Goal: Find specific page/section: Find specific page/section

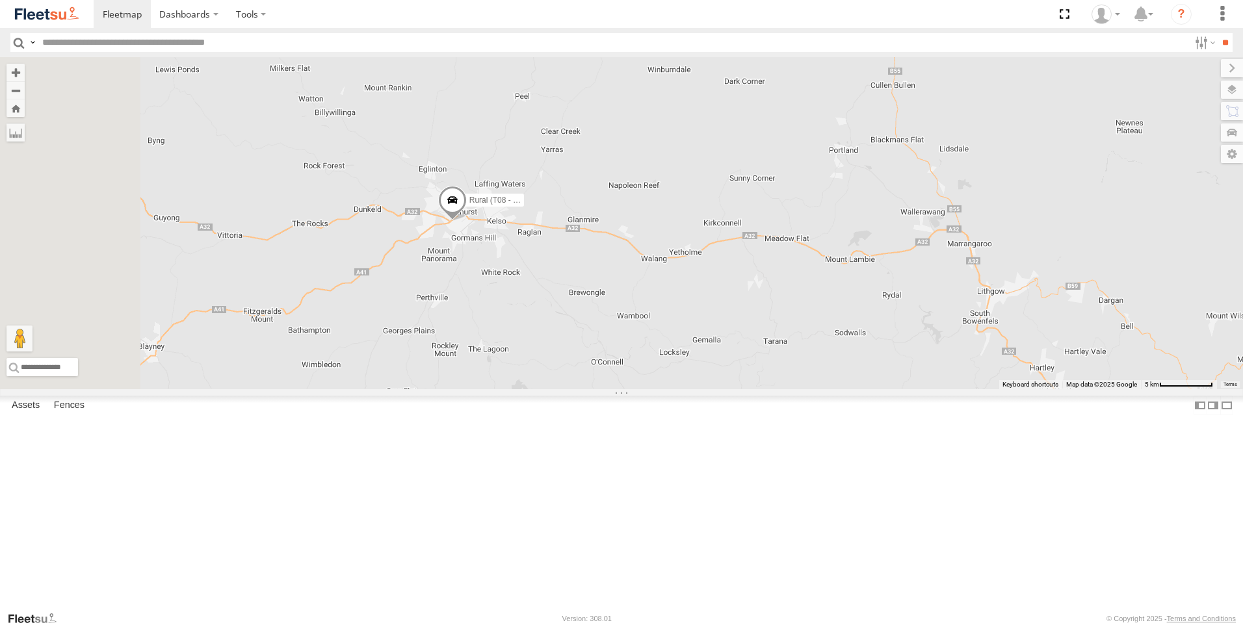
drag, startPoint x: 530, startPoint y: 424, endPoint x: 683, endPoint y: 383, distance: 158.8
click at [683, 383] on div "Rural (T08 - [PERSON_NAME])" at bounding box center [621, 223] width 1243 height 332
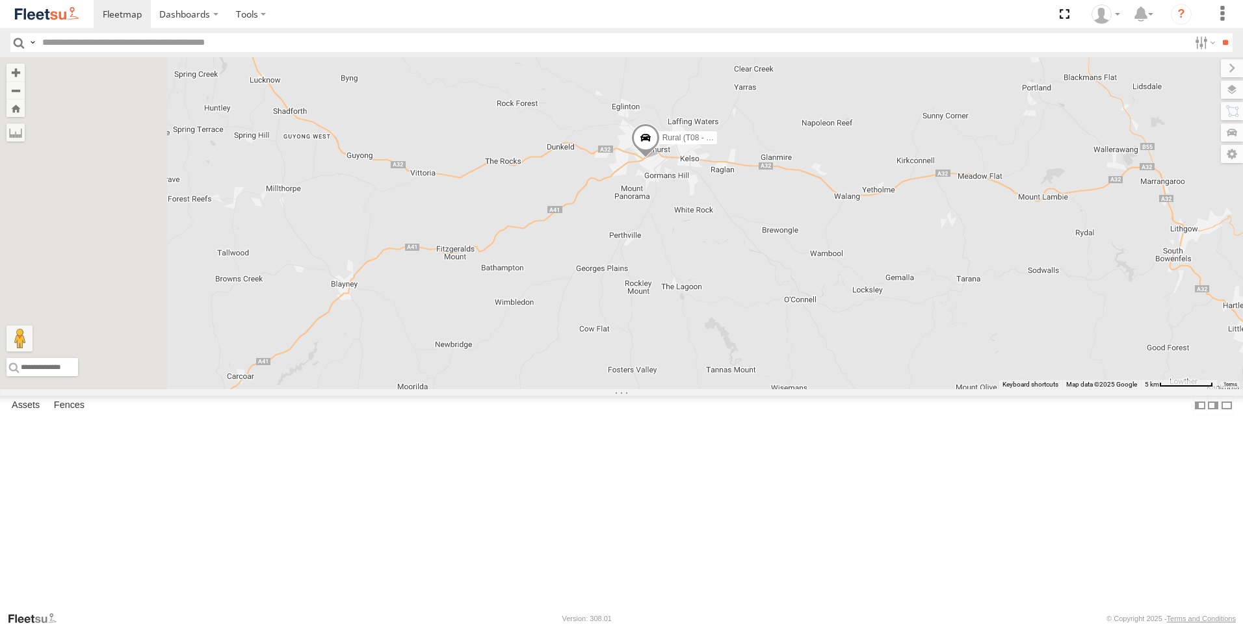
drag, startPoint x: 643, startPoint y: 451, endPoint x: 837, endPoint y: 391, distance: 202.6
click at [835, 389] on div "Rural (T08 - Matt) Blacktown #1 (T09 - Brian)" at bounding box center [621, 223] width 1243 height 332
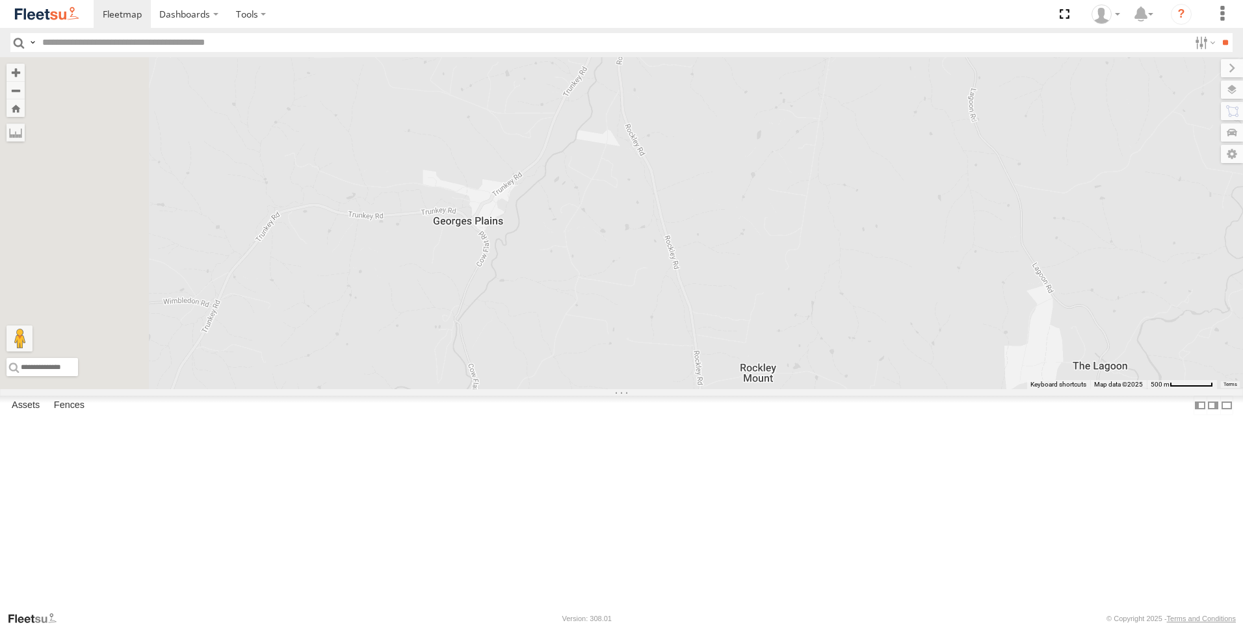
drag, startPoint x: 798, startPoint y: 269, endPoint x: 988, endPoint y: 490, distance: 290.9
click at [988, 389] on div "Rural (T08 - Matt) Blacktown #1 (T09 - Brian)" at bounding box center [621, 223] width 1243 height 332
drag, startPoint x: 883, startPoint y: 339, endPoint x: 990, endPoint y: 514, distance: 204.8
click at [986, 389] on div "Rural (T08 - Matt) Blacktown #1 (T09 - Brian)" at bounding box center [621, 223] width 1243 height 332
drag, startPoint x: 848, startPoint y: 263, endPoint x: 746, endPoint y: 532, distance: 287.5
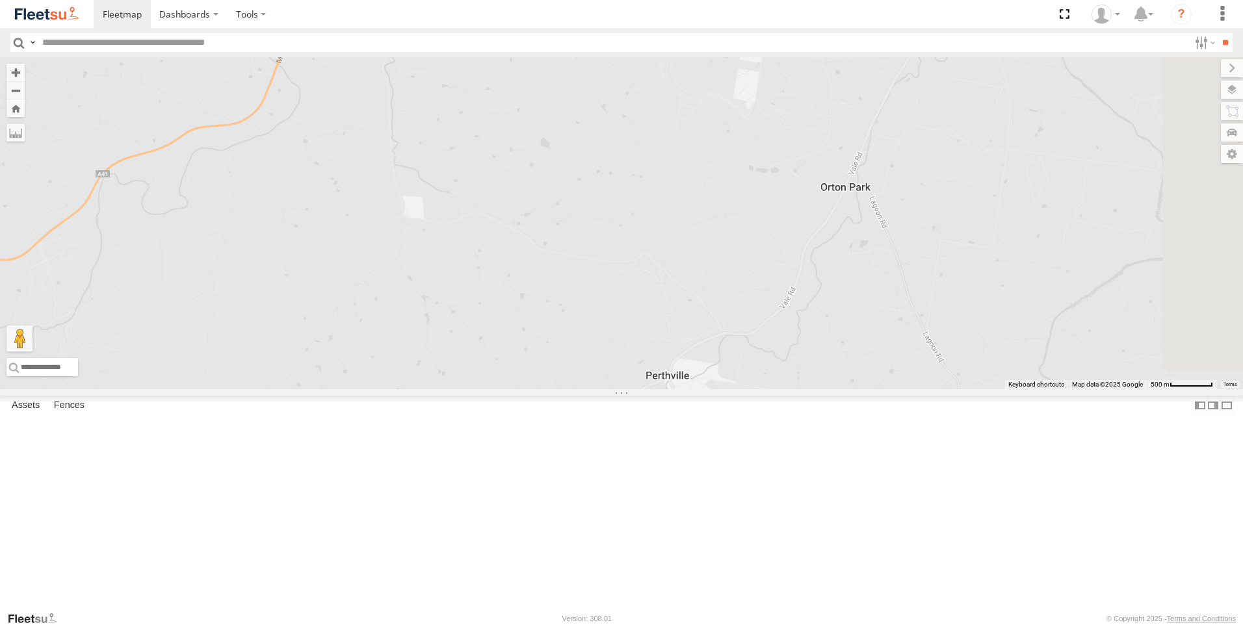
click at [748, 389] on div "Rural (T08 - Matt) Blacktown #1 (T09 - Brian)" at bounding box center [621, 223] width 1243 height 332
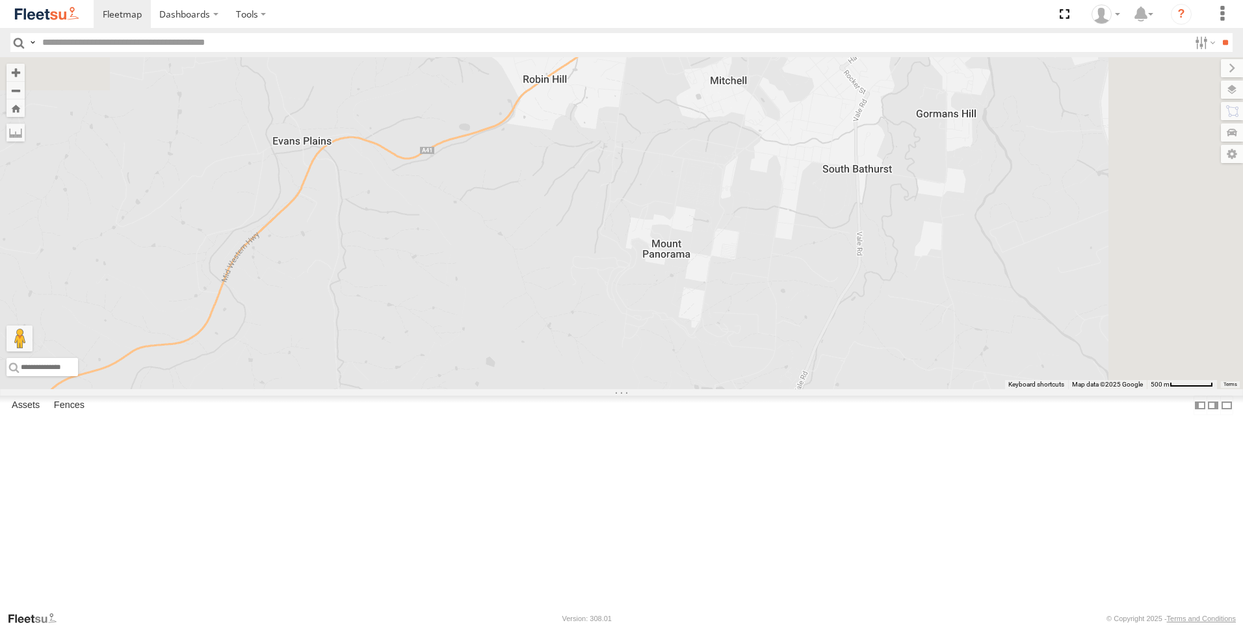
drag, startPoint x: 866, startPoint y: 328, endPoint x: 815, endPoint y: 544, distance: 221.9
click at [815, 389] on div "Rural (T08 - Matt) Blacktown #1 (T09 - Brian)" at bounding box center [621, 223] width 1243 height 332
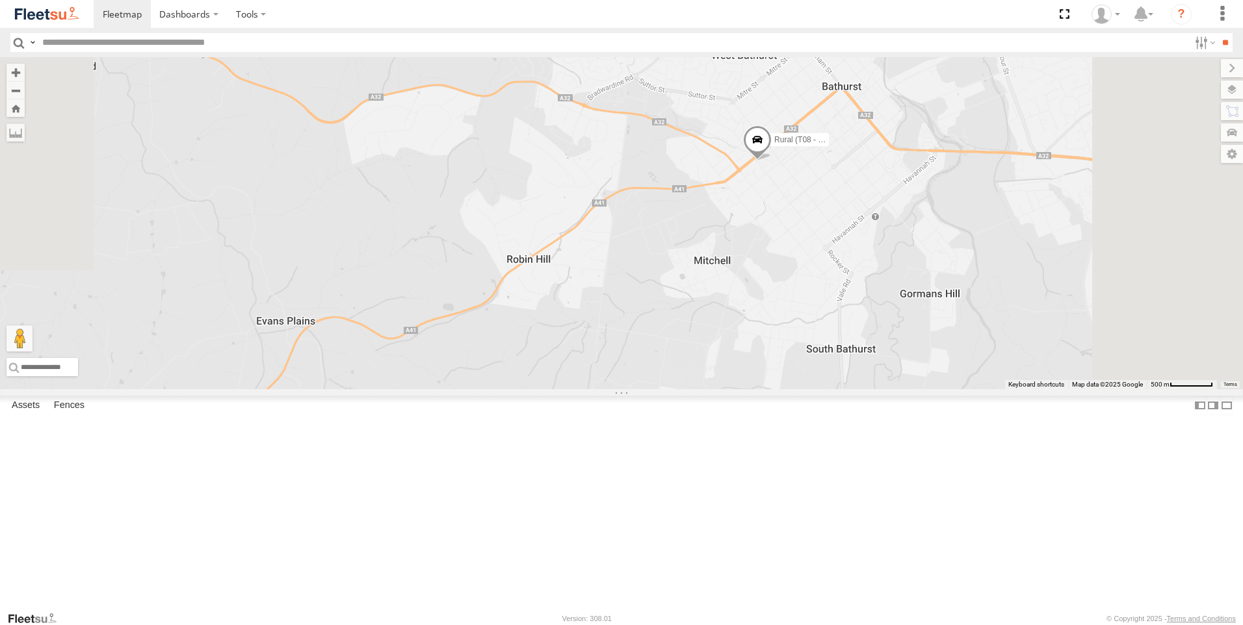
drag, startPoint x: 848, startPoint y: 332, endPoint x: 830, endPoint y: 514, distance: 183.5
click at [832, 389] on div "Rural (T08 - Matt) Blacktown #1 (T09 - Brian)" at bounding box center [621, 223] width 1243 height 332
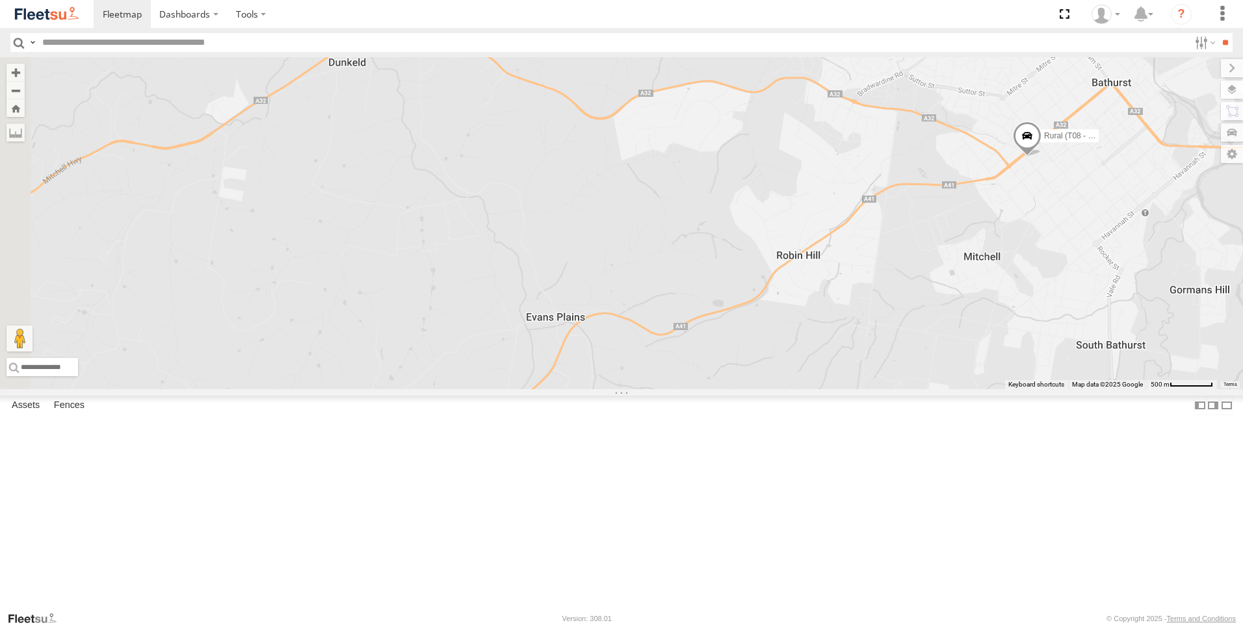
drag, startPoint x: 734, startPoint y: 395, endPoint x: 1009, endPoint y: 391, distance: 275.0
click at [1009, 389] on div "Rural (T08 - Matt) Blacktown #1 (T09 - Brian)" at bounding box center [621, 223] width 1243 height 332
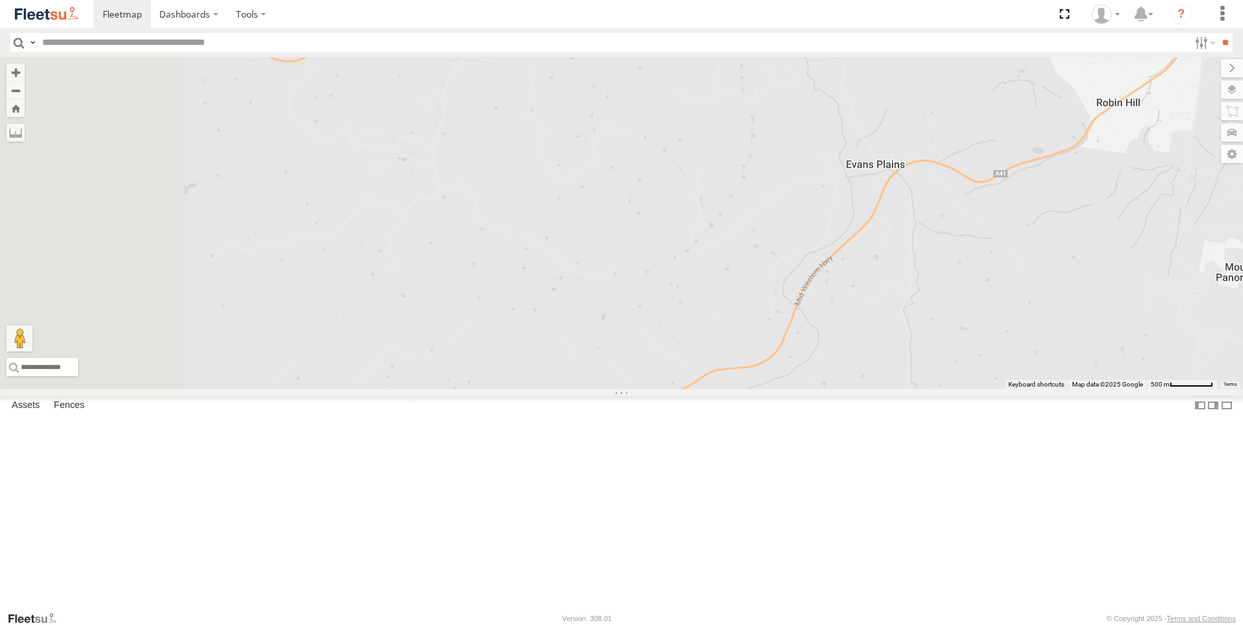
drag, startPoint x: 634, startPoint y: 418, endPoint x: 922, endPoint y: 276, distance: 321.0
click at [921, 277] on div "Rural (T08 - Matt) Blacktown #1 (T09 - Brian)" at bounding box center [621, 223] width 1243 height 332
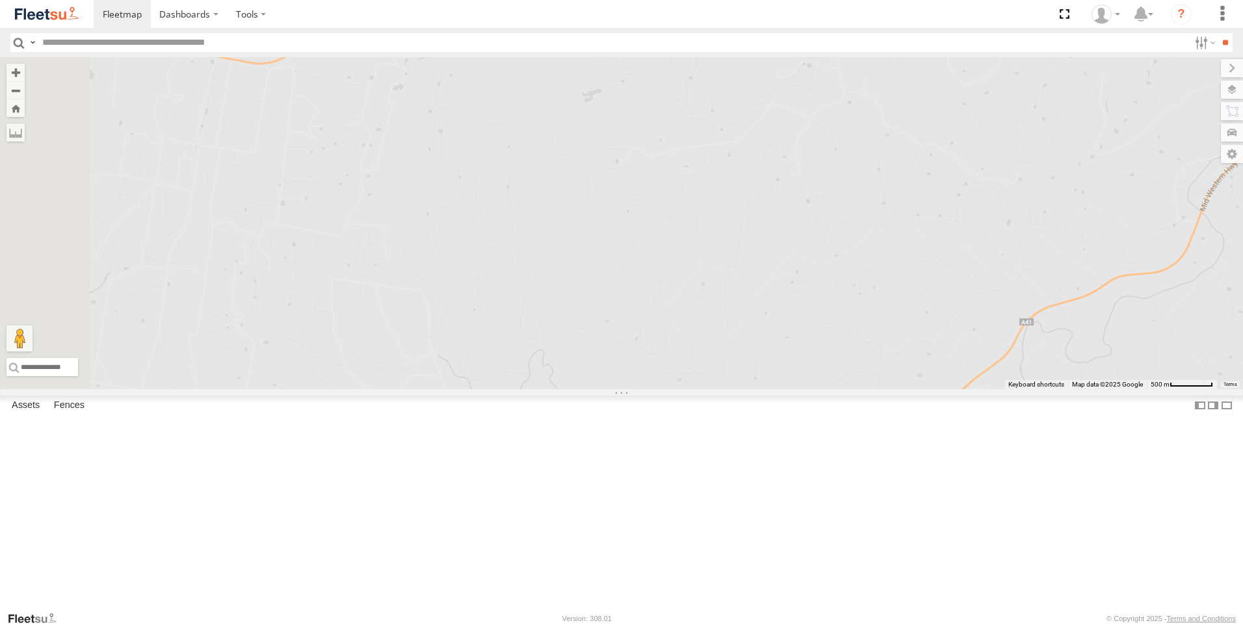
drag, startPoint x: 724, startPoint y: 324, endPoint x: 1055, endPoint y: 280, distance: 333.9
click at [1055, 280] on div "Rural (T08 - Matt) Blacktown #1 (T09 - Brian)" at bounding box center [621, 223] width 1243 height 332
drag, startPoint x: 386, startPoint y: 354, endPoint x: 539, endPoint y: 281, distance: 169.8
click at [538, 281] on div "Rural (T08 - Matt) Blacktown #1 (T09 - Brian)" at bounding box center [621, 223] width 1243 height 332
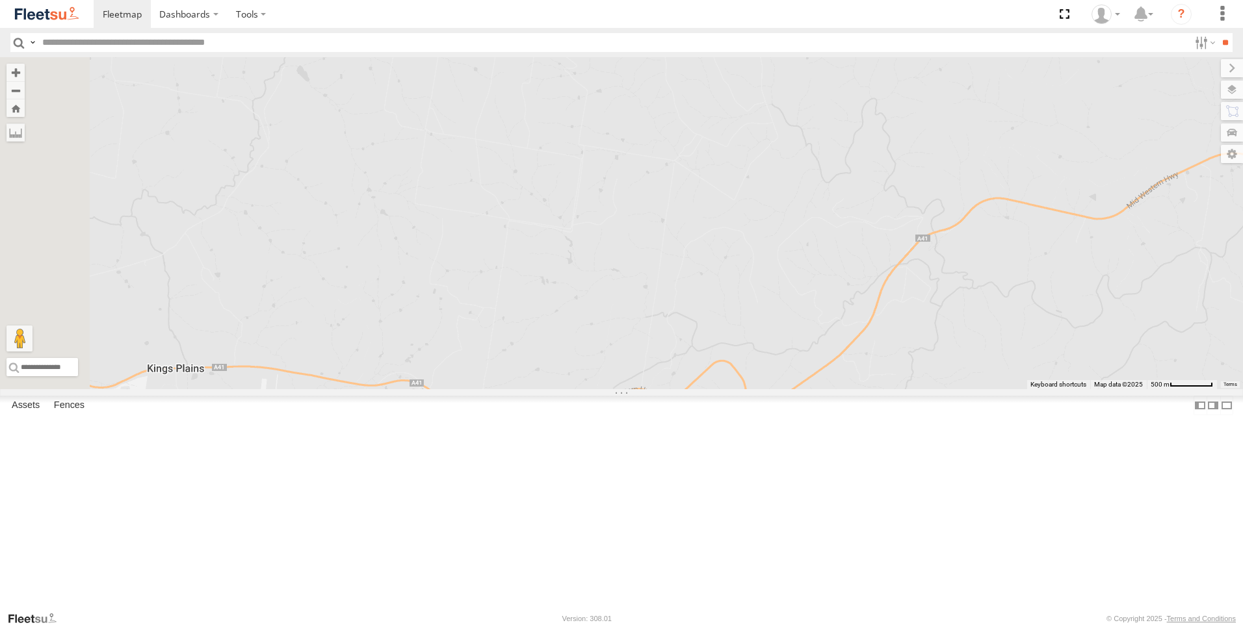
drag, startPoint x: 547, startPoint y: 296, endPoint x: 826, endPoint y: 204, distance: 293.2
click at [826, 204] on div "Rural (T08 - Matt) Blacktown #1 (T09 - Brian)" at bounding box center [621, 223] width 1243 height 332
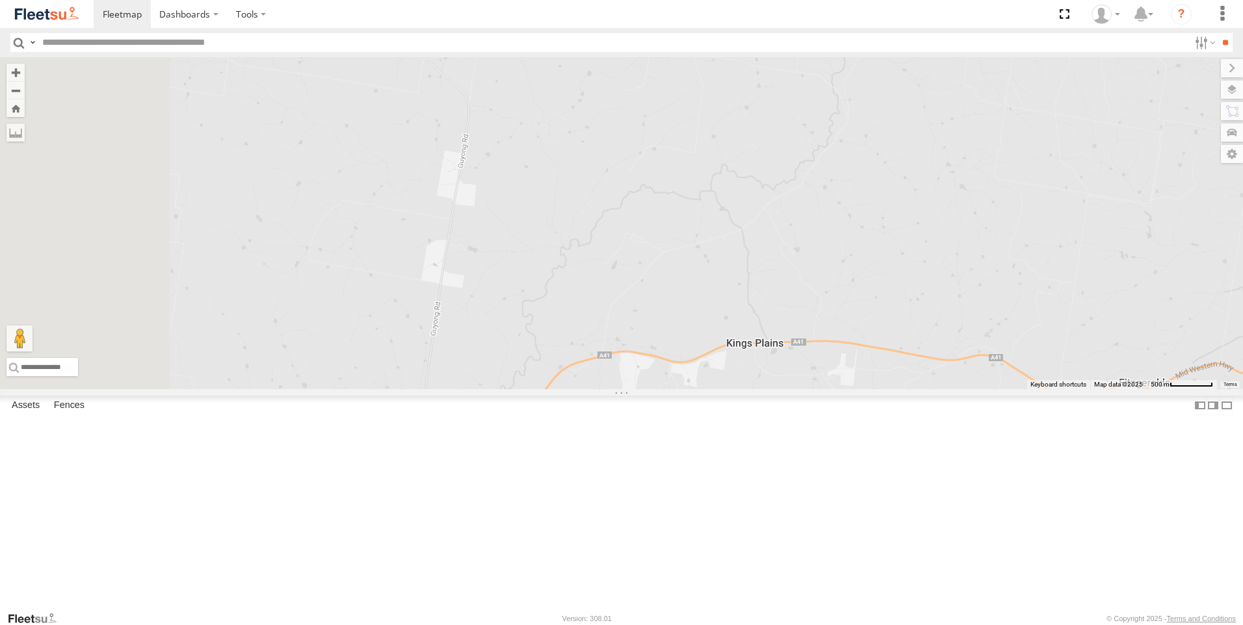
drag, startPoint x: 513, startPoint y: 244, endPoint x: 757, endPoint y: 200, distance: 248.4
click at [757, 201] on div "Rural (T08 - Matt) Blacktown #1 (T09 - Brian)" at bounding box center [621, 223] width 1243 height 332
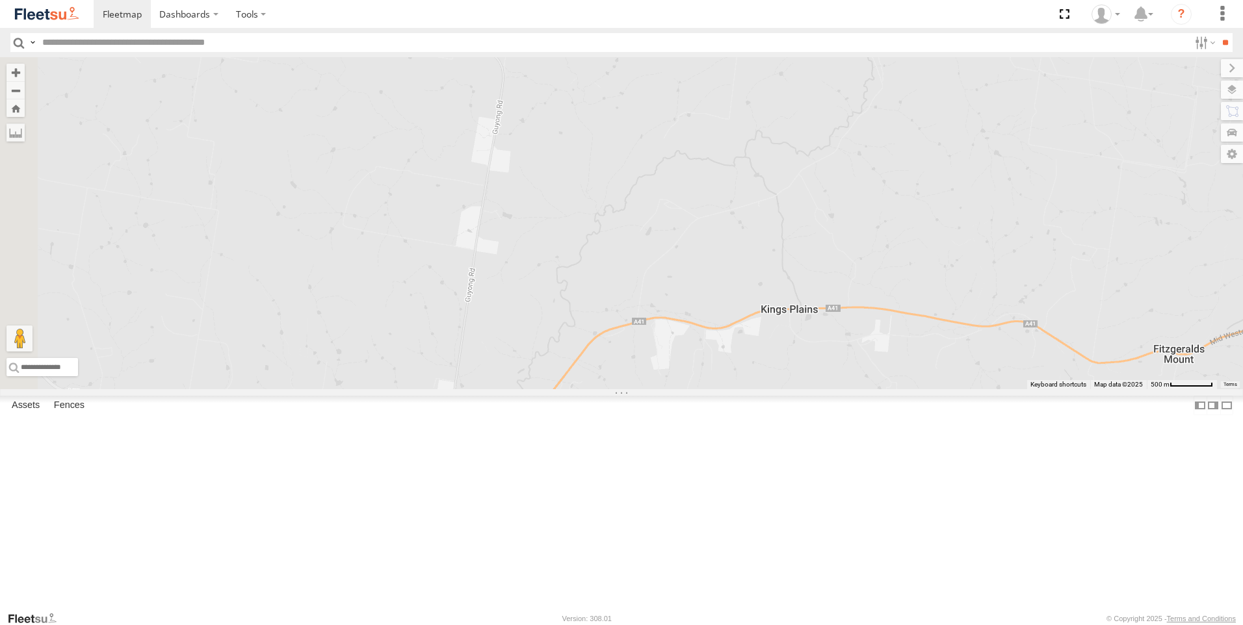
drag, startPoint x: 650, startPoint y: 298, endPoint x: 675, endPoint y: 266, distance: 41.2
click at [675, 266] on div "Rural (T08 - Matt) Blacktown #1 (T09 - Brian)" at bounding box center [621, 223] width 1243 height 332
drag, startPoint x: 642, startPoint y: 302, endPoint x: 484, endPoint y: 619, distance: 353.6
click at [484, 622] on body "Dashboards ?" at bounding box center [621, 312] width 1243 height 625
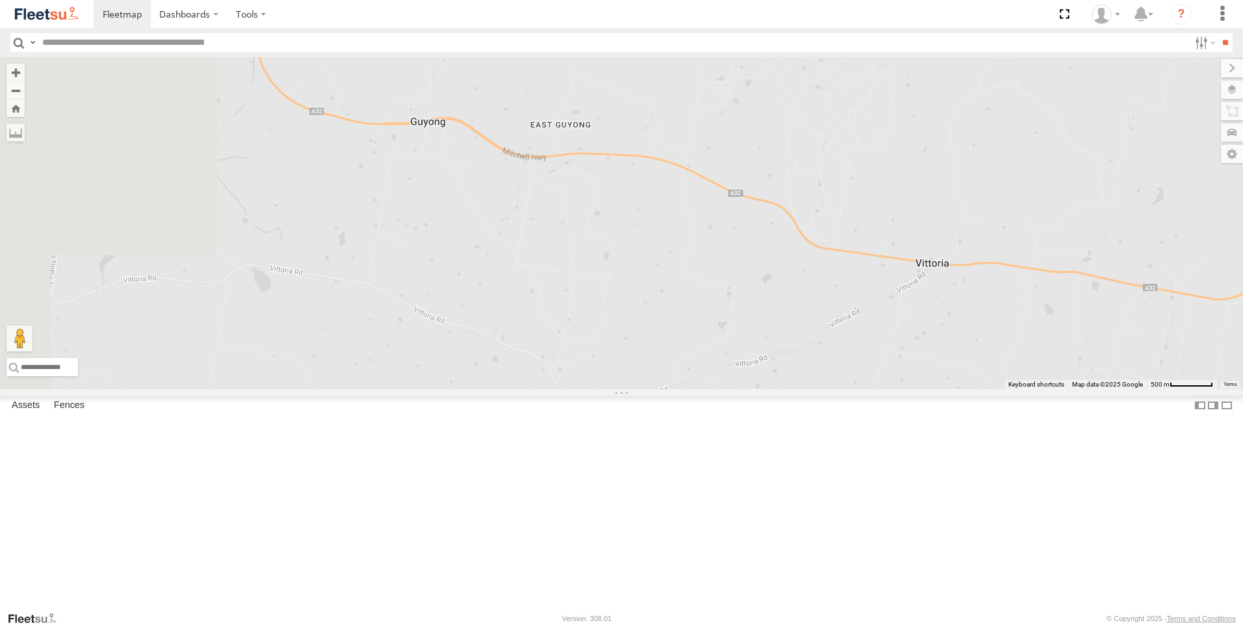
drag, startPoint x: 684, startPoint y: 349, endPoint x: 666, endPoint y: 568, distance: 219.2
click at [806, 612] on body "Dashboards ?" at bounding box center [621, 312] width 1243 height 625
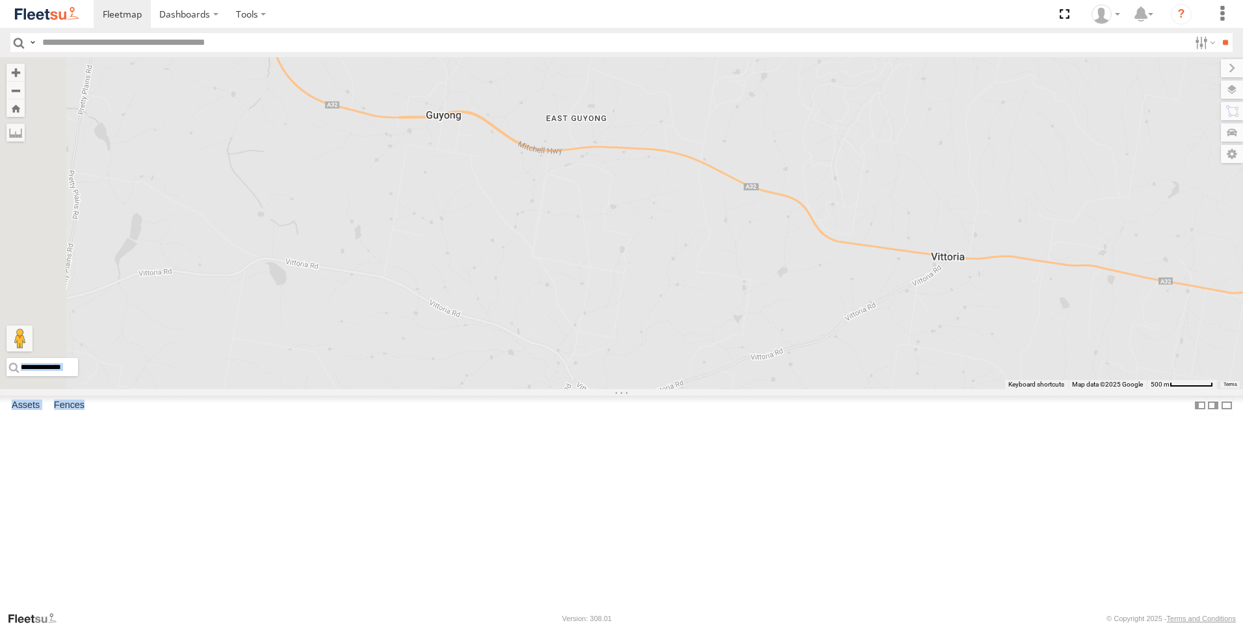
drag, startPoint x: 371, startPoint y: 426, endPoint x: 568, endPoint y: 474, distance: 202.8
click at [568, 474] on main "← Move left → Move right ↑ Move up ↓ Move down + Zoom in - Zoom out Home Jump l…" at bounding box center [621, 334] width 1243 height 554
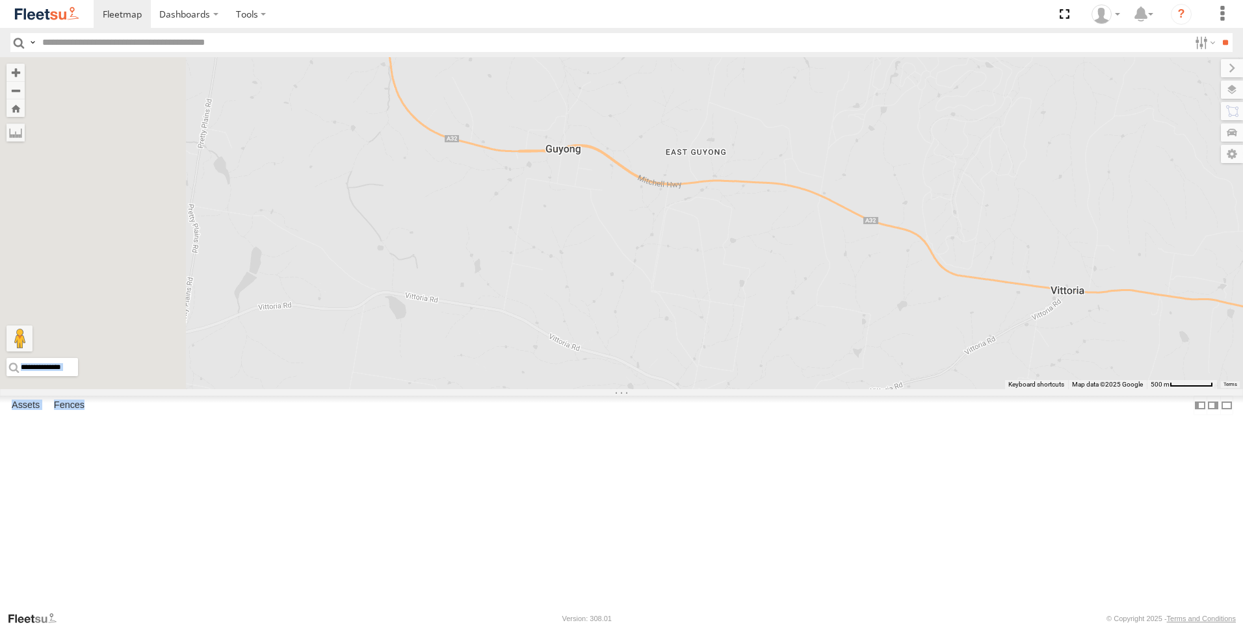
drag, startPoint x: 568, startPoint y: 474, endPoint x: 686, endPoint y: 357, distance: 166.0
click at [681, 358] on div "Rural (T08 - Matt) Blacktown #1 (T09 - Brian)" at bounding box center [621, 223] width 1243 height 332
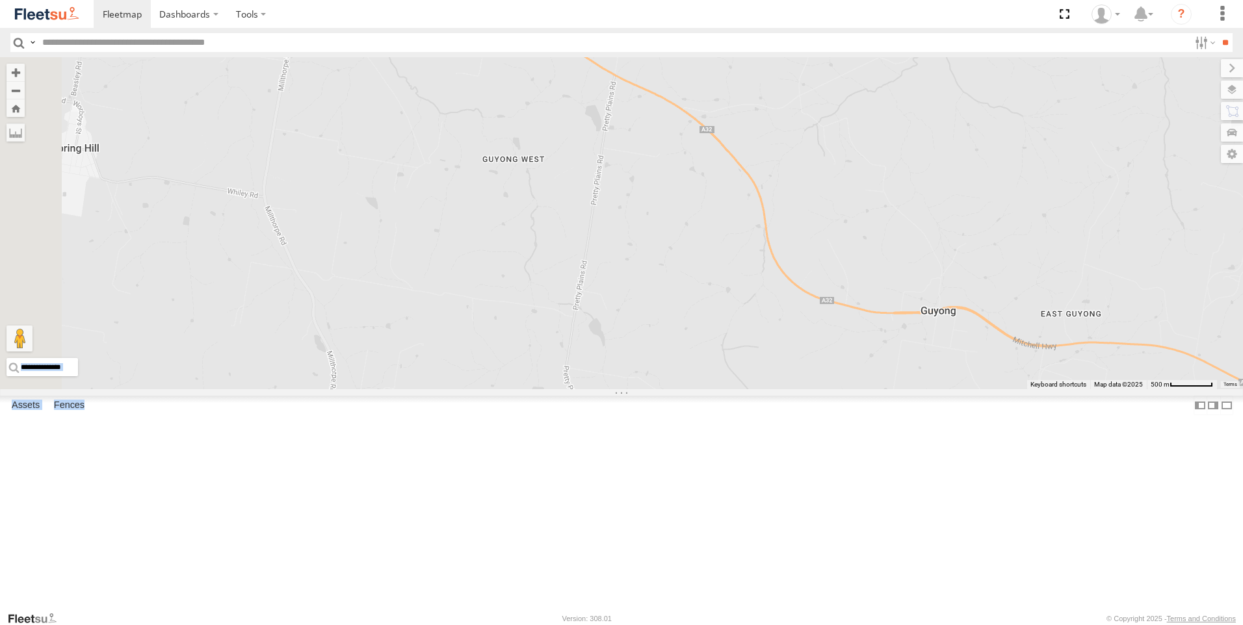
drag, startPoint x: 664, startPoint y: 322, endPoint x: 568, endPoint y: 481, distance: 185.2
click at [573, 389] on div "Rural (T08 - Matt) Blacktown #1 (T09 - Brian)" at bounding box center [621, 223] width 1243 height 332
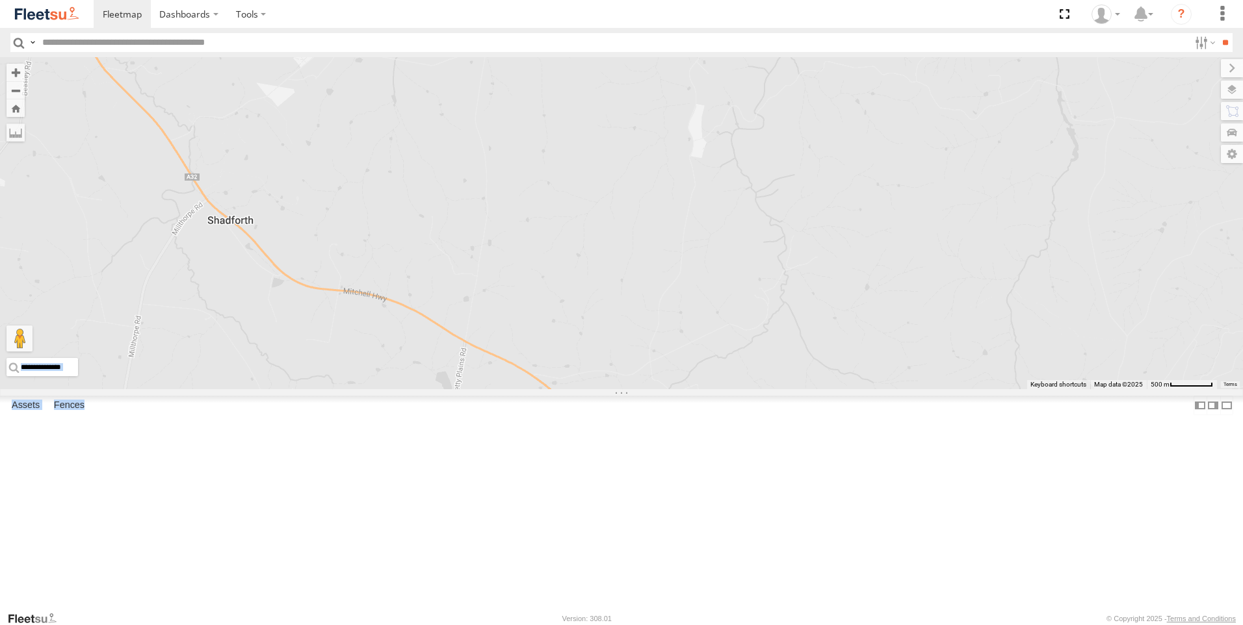
click at [495, 171] on div "Rural (T08 - Matt) Blacktown #1 (T09 - Brian)" at bounding box center [621, 223] width 1243 height 332
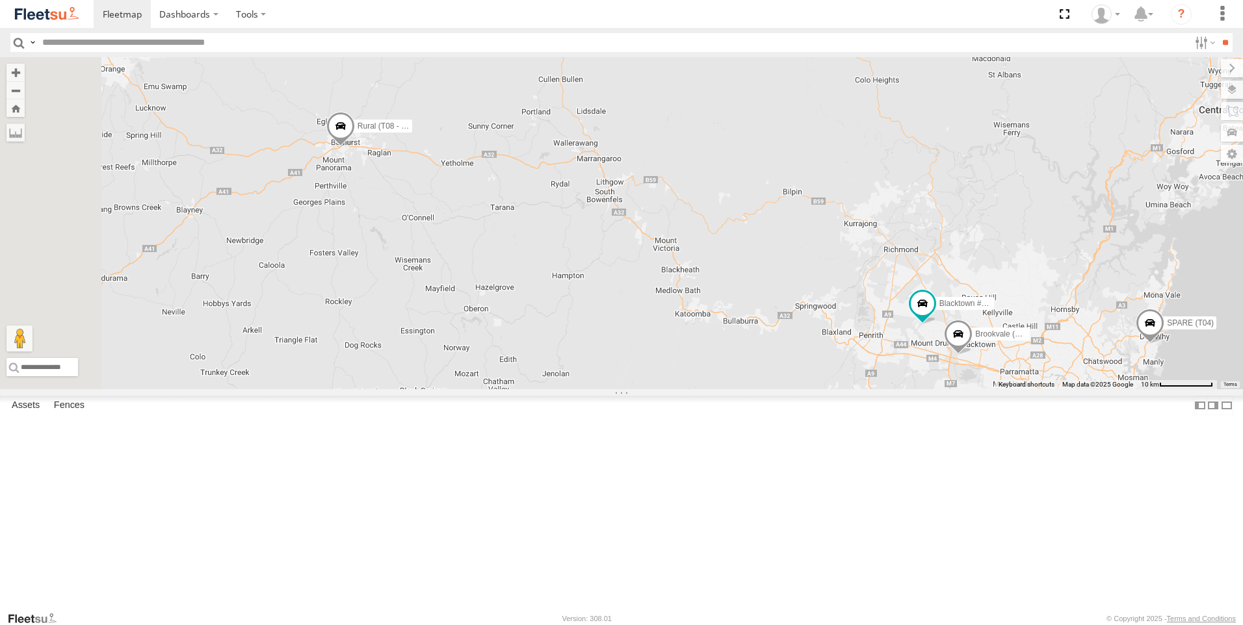
drag, startPoint x: 509, startPoint y: 203, endPoint x: 634, endPoint y: 278, distance: 145.5
click at [634, 278] on div "Brookvale (T10 - [PERSON_NAME]) Rural (T08 - [PERSON_NAME]) Blacktown #1 (T09 -…" at bounding box center [621, 223] width 1243 height 332
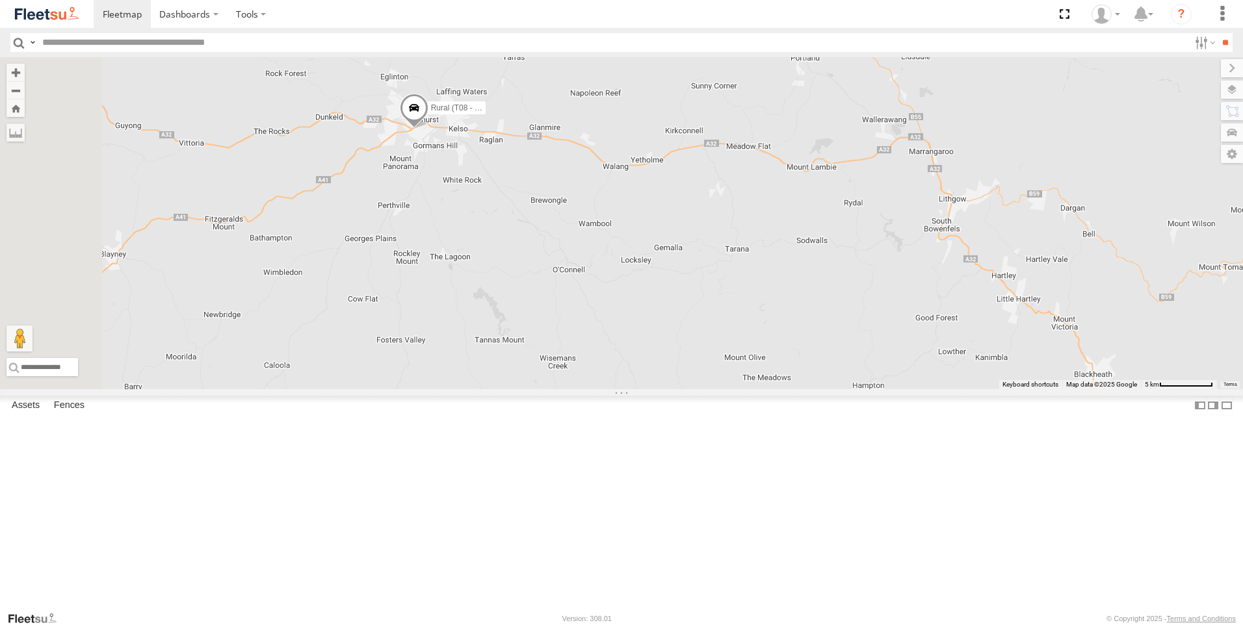
drag, startPoint x: 579, startPoint y: 283, endPoint x: 742, endPoint y: 299, distance: 164.0
click at [742, 299] on div "Brookvale (T10 - [PERSON_NAME]) Rural (T08 - [PERSON_NAME]) Blacktown #1 (T09 -…" at bounding box center [621, 223] width 1243 height 332
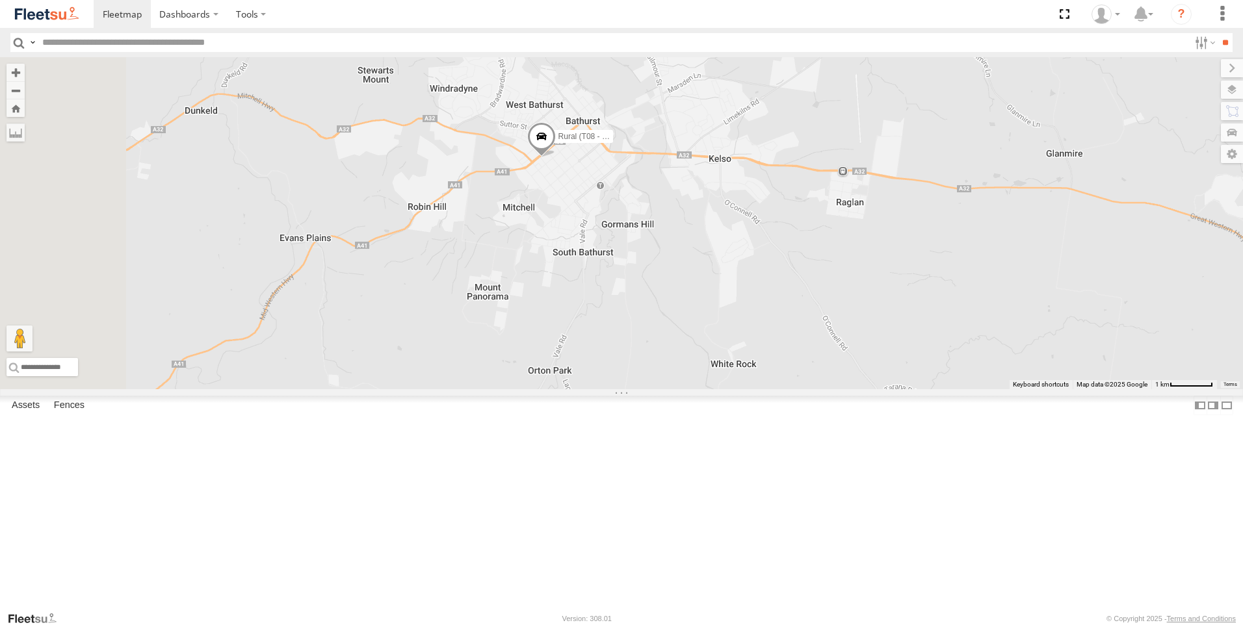
drag, startPoint x: 667, startPoint y: 250, endPoint x: 852, endPoint y: 443, distance: 267.1
click at [852, 389] on div "Brookvale (T10 - [PERSON_NAME]) Rural (T08 - [PERSON_NAME]) Blacktown #1 (T09 -…" at bounding box center [621, 223] width 1243 height 332
